Goal: Book appointment/travel/reservation

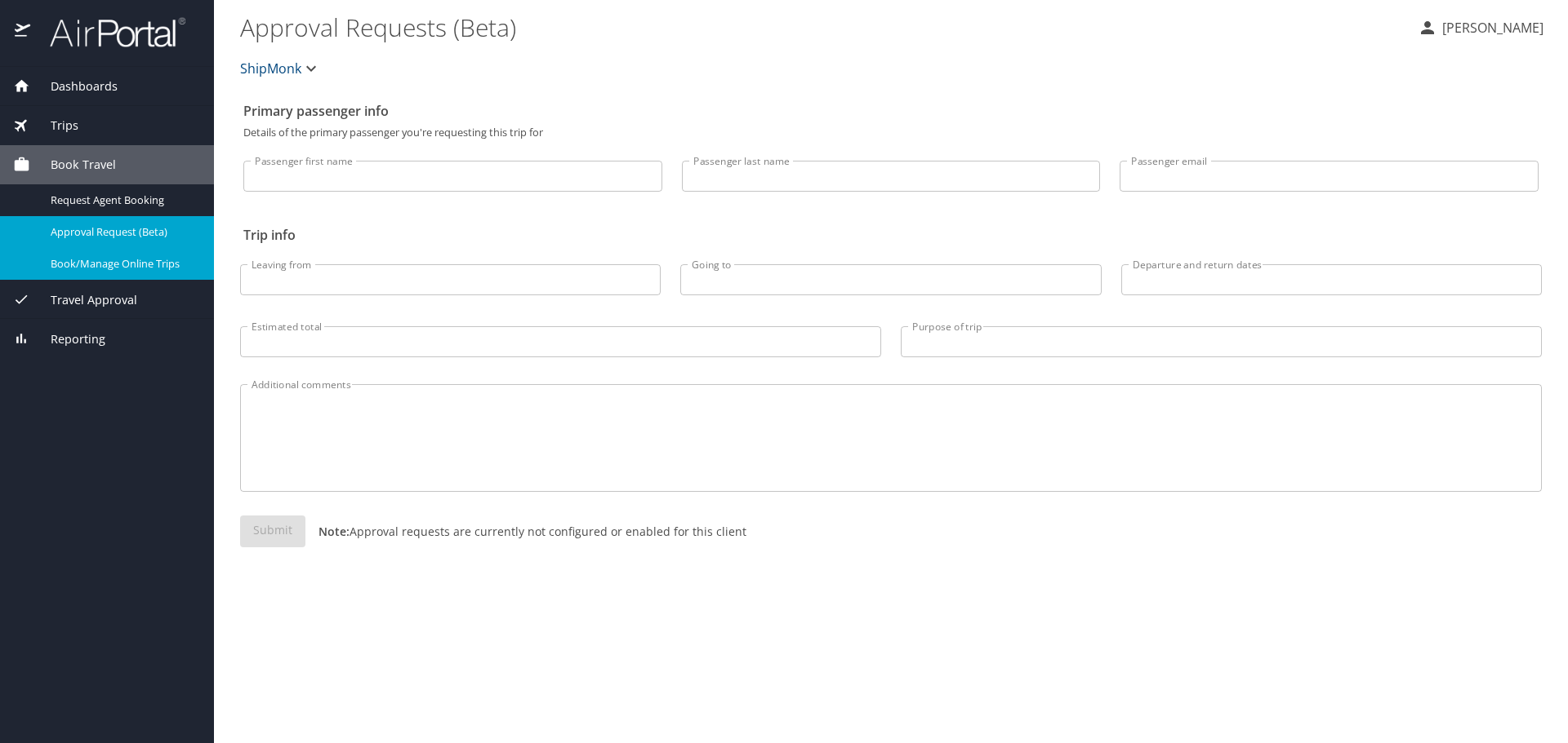
click at [95, 270] on span "Book/Manage Online Trips" at bounding box center [122, 264] width 144 height 16
